Goal: Navigation & Orientation: Find specific page/section

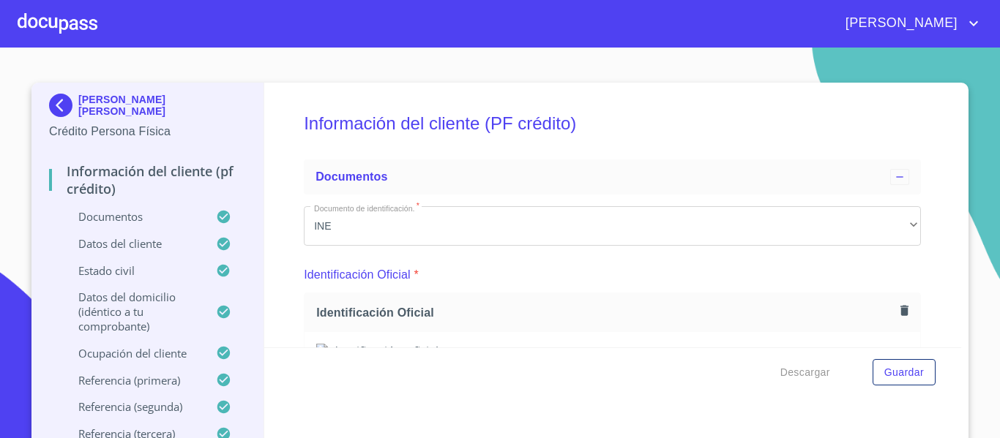
click at [80, 25] on div at bounding box center [58, 23] width 80 height 47
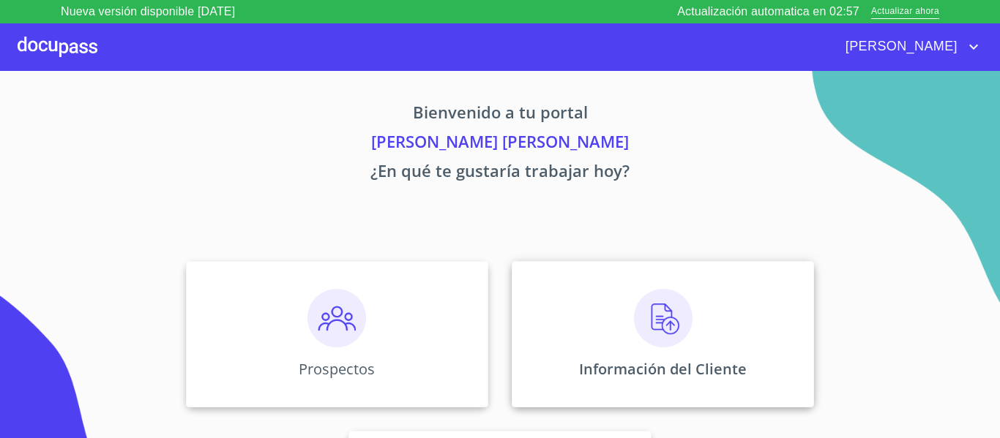
click at [666, 321] on img at bounding box center [663, 318] width 59 height 59
